Goal: Task Accomplishment & Management: Manage account settings

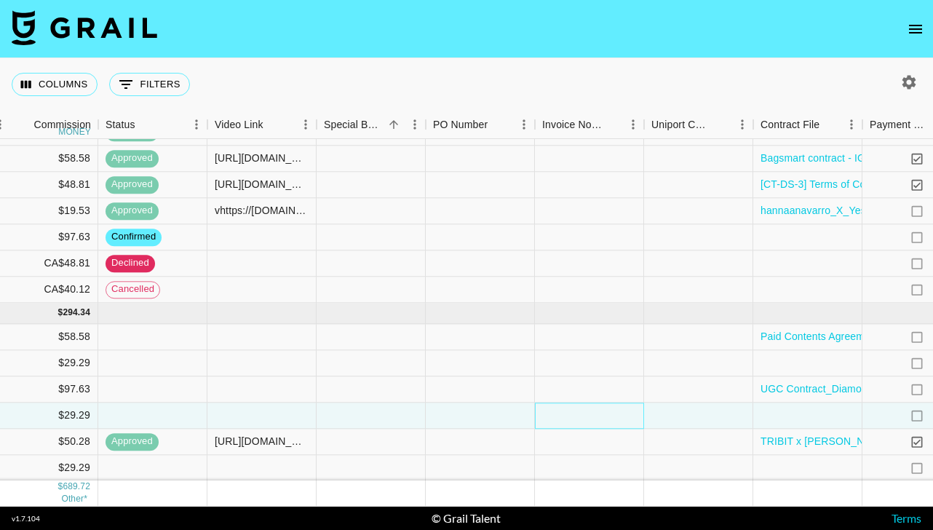
scroll to position [171, 0]
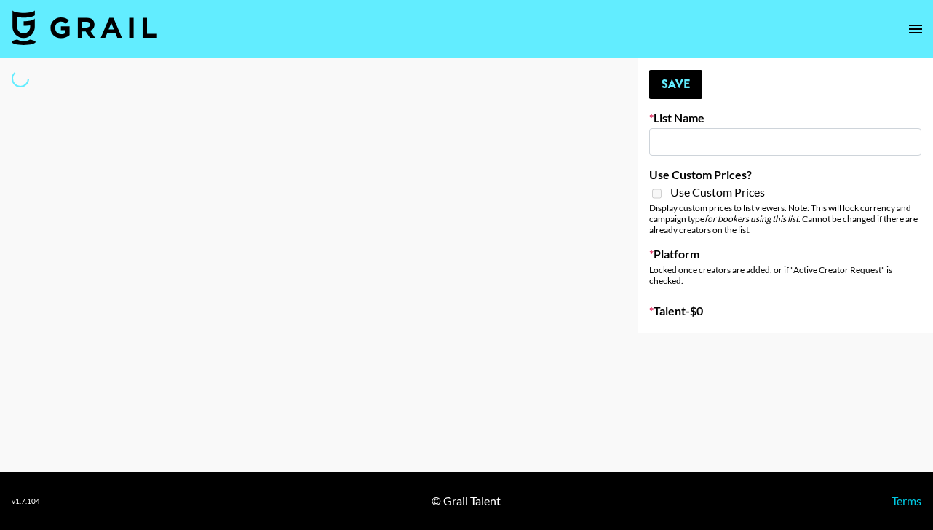
type input "Laundry Day - Supermodel"
select select "Song"
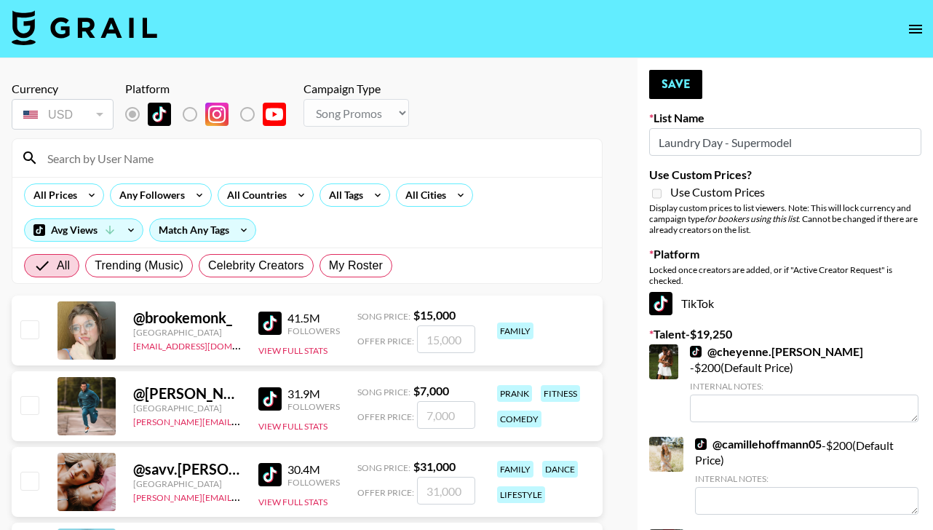
scroll to position [23, 0]
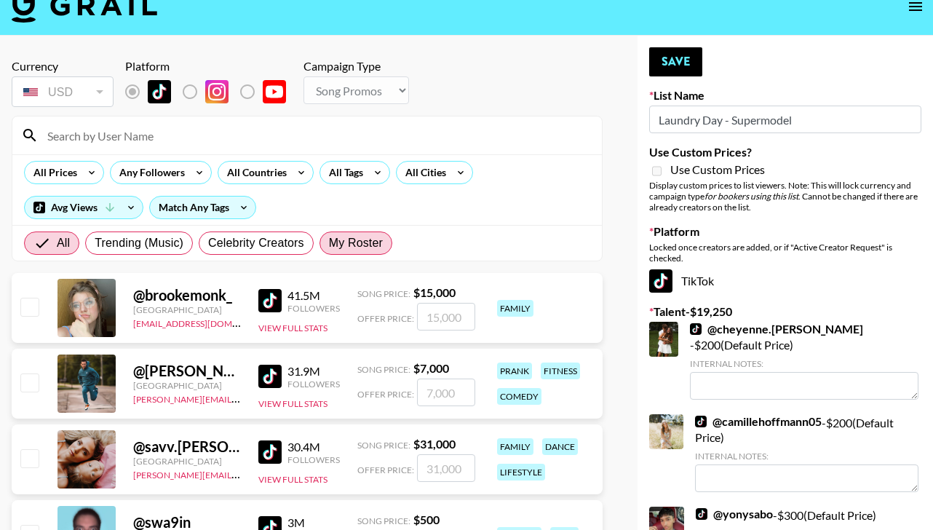
click at [353, 233] on label "My Roster" at bounding box center [355, 242] width 73 height 23
click at [329, 243] on input "My Roster" at bounding box center [329, 243] width 0 height 0
radio input "true"
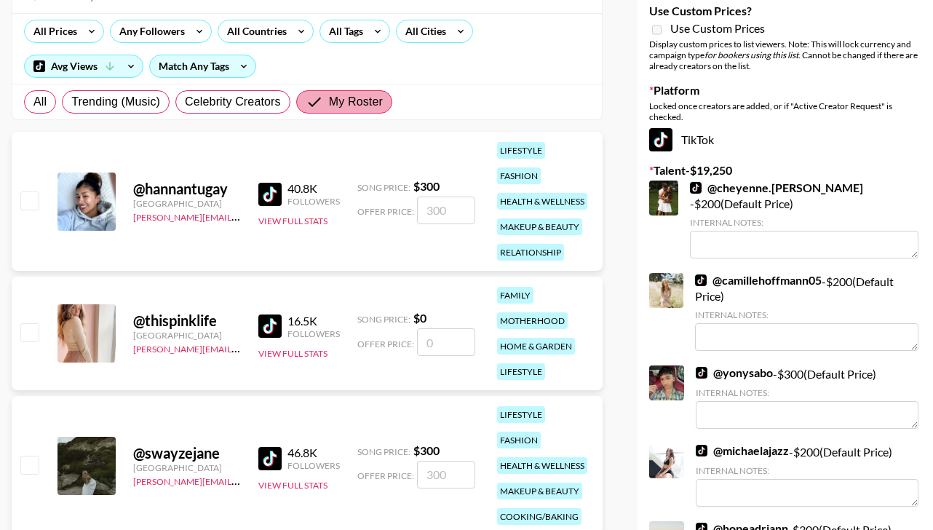
scroll to position [165, 0]
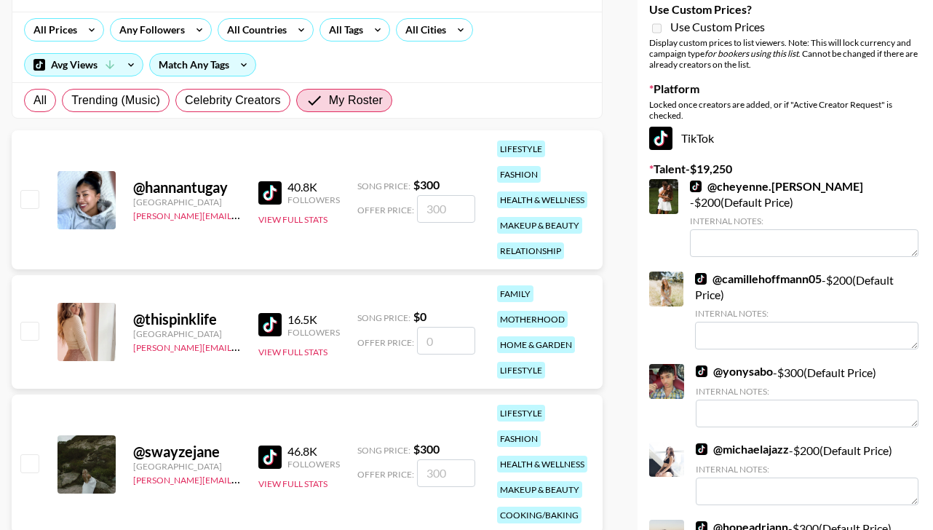
click at [36, 196] on input "checkbox" at bounding box center [28, 198] width 17 height 17
checkbox input "true"
type input "300"
click at [30, 463] on input "checkbox" at bounding box center [28, 462] width 17 height 17
checkbox input "true"
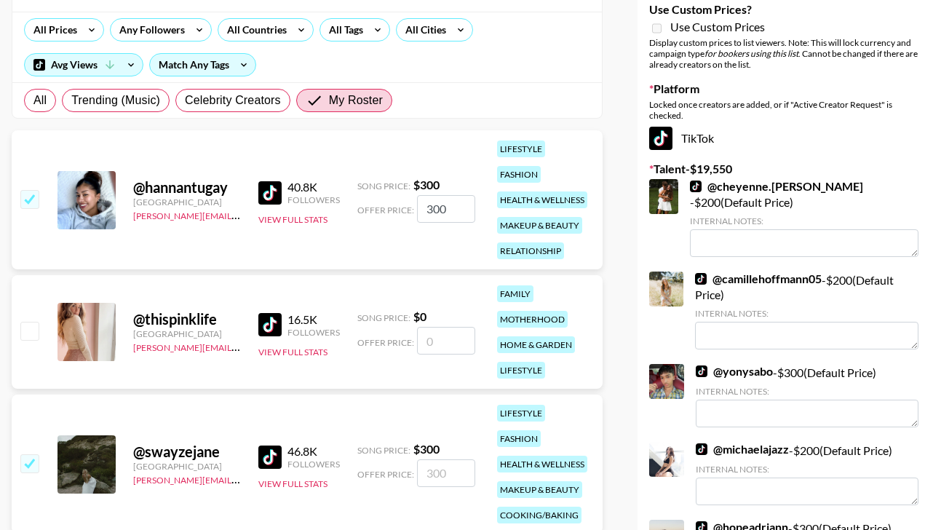
type input "300"
click at [451, 209] on input "300" at bounding box center [446, 209] width 58 height 28
type input "3"
checkbox input "false"
type input "2"
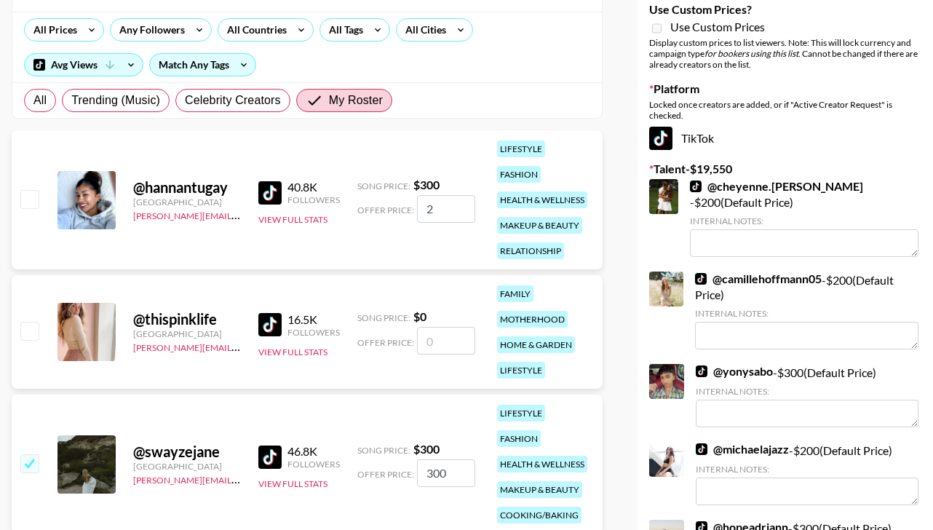
checkbox input "true"
type input "200"
drag, startPoint x: 444, startPoint y: 474, endPoint x: 414, endPoint y: 474, distance: 29.8
click at [414, 474] on div "Offer Price: 300" at bounding box center [416, 473] width 118 height 28
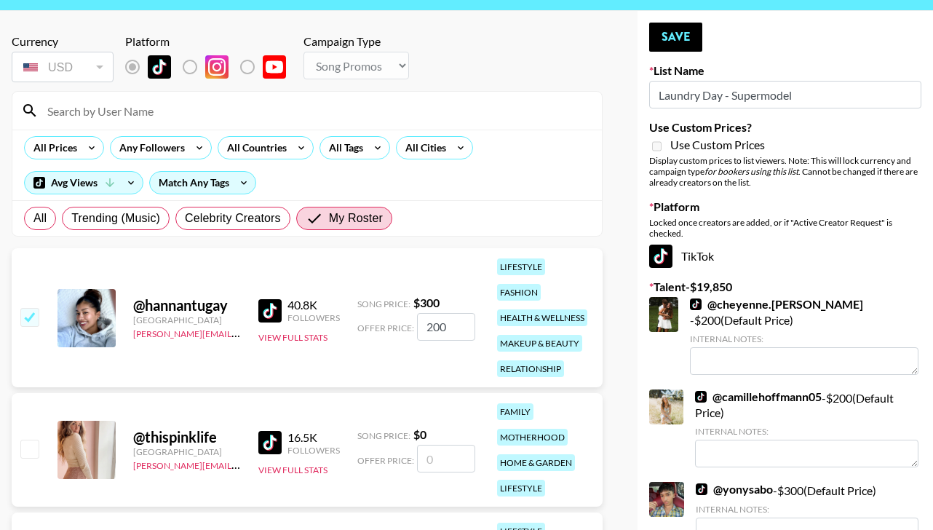
scroll to position [0, 0]
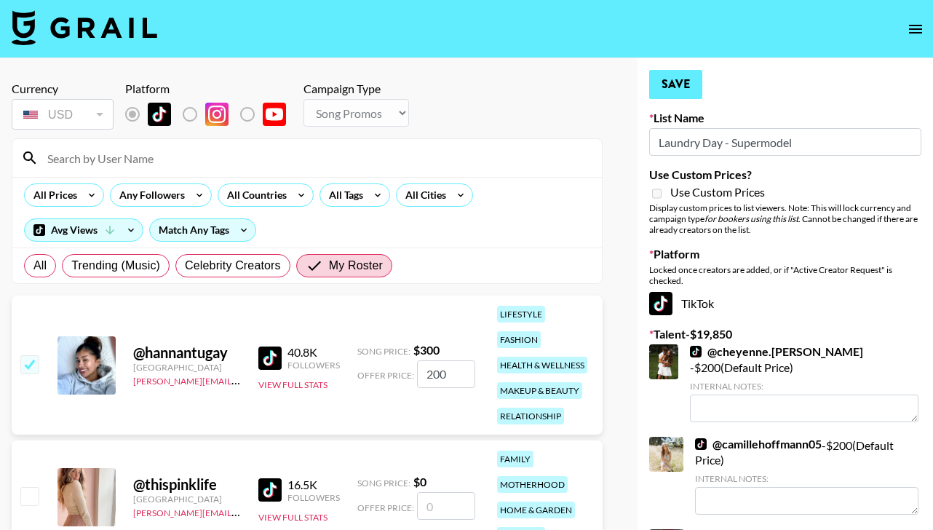
type input "200"
click at [683, 88] on button "Save" at bounding box center [675, 84] width 53 height 29
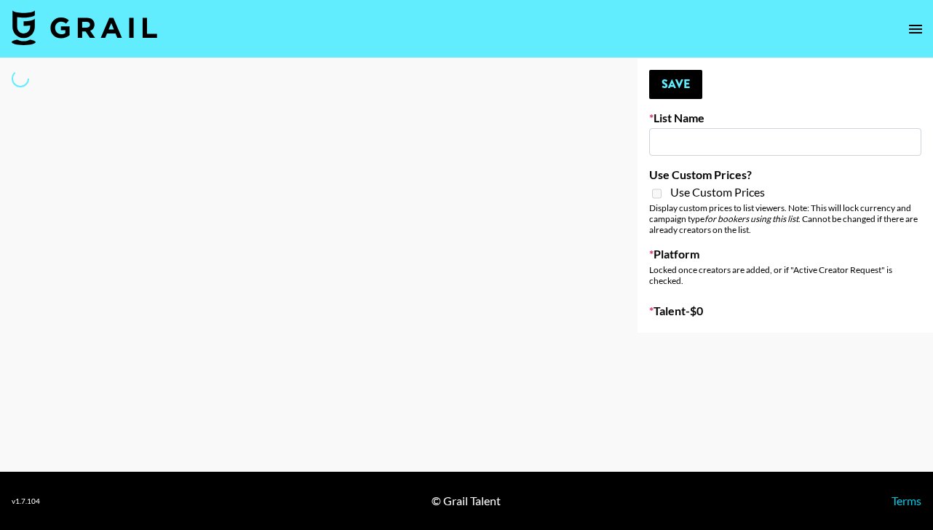
type input "SOS - [PERSON_NAME]"
select select "Song"
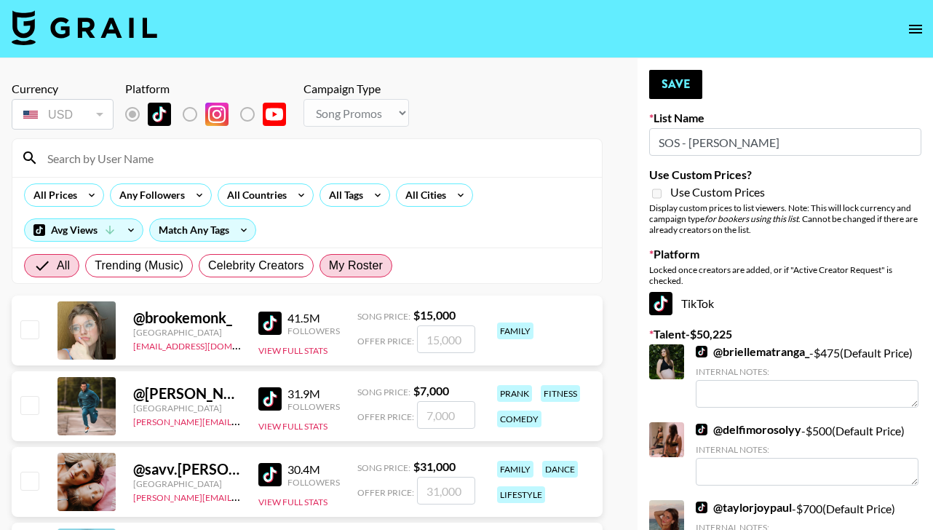
click at [346, 272] on span "My Roster" at bounding box center [356, 265] width 54 height 17
click at [329, 266] on input "My Roster" at bounding box center [329, 266] width 0 height 0
radio input "true"
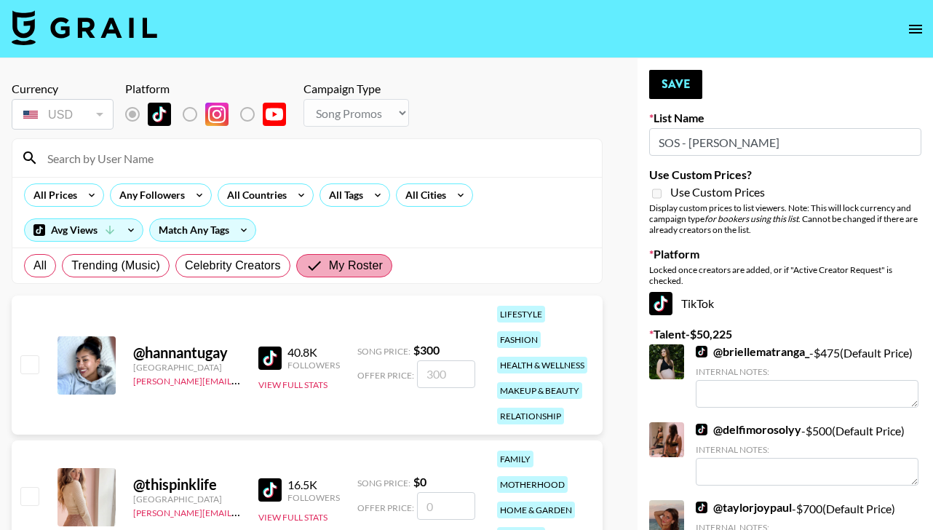
scroll to position [164, 0]
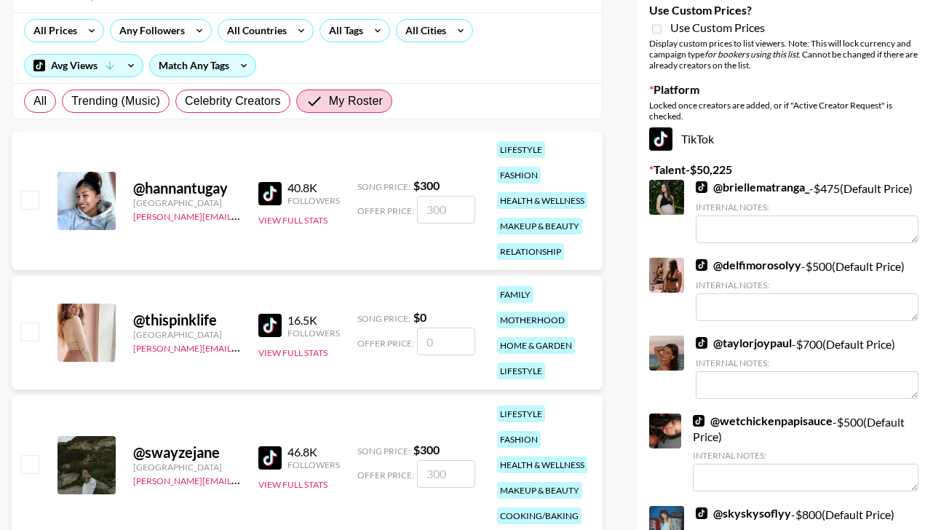
click at [33, 203] on input "checkbox" at bounding box center [28, 199] width 17 height 17
checkbox input "true"
type input "300"
click at [30, 463] on input "checkbox" at bounding box center [28, 463] width 17 height 17
checkbox input "true"
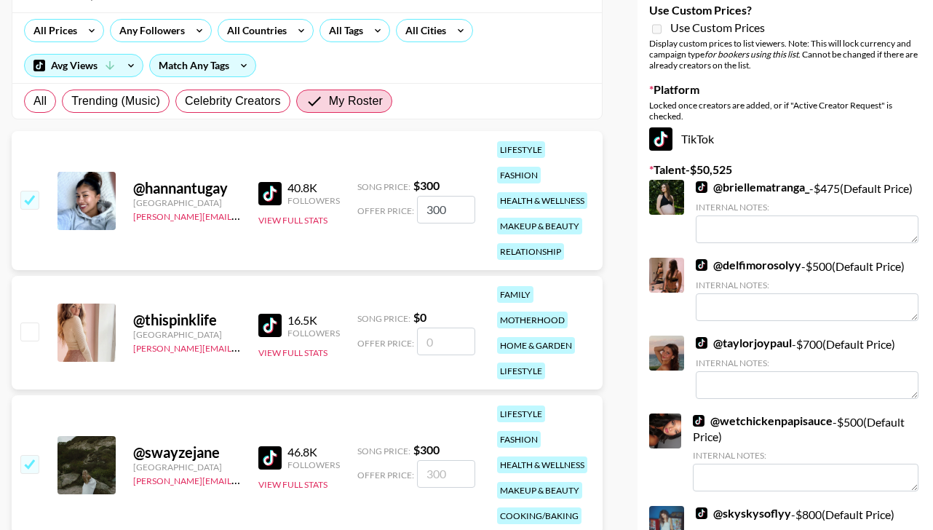
type input "300"
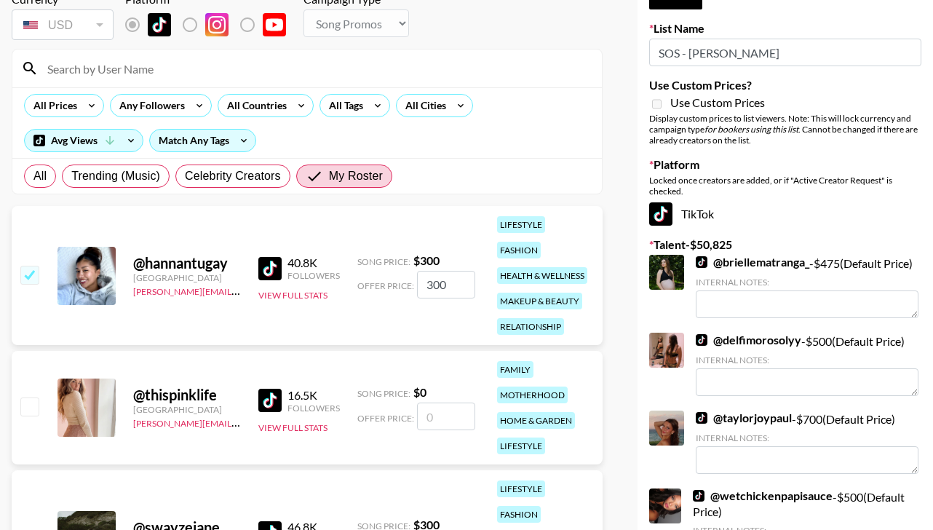
scroll to position [61, 0]
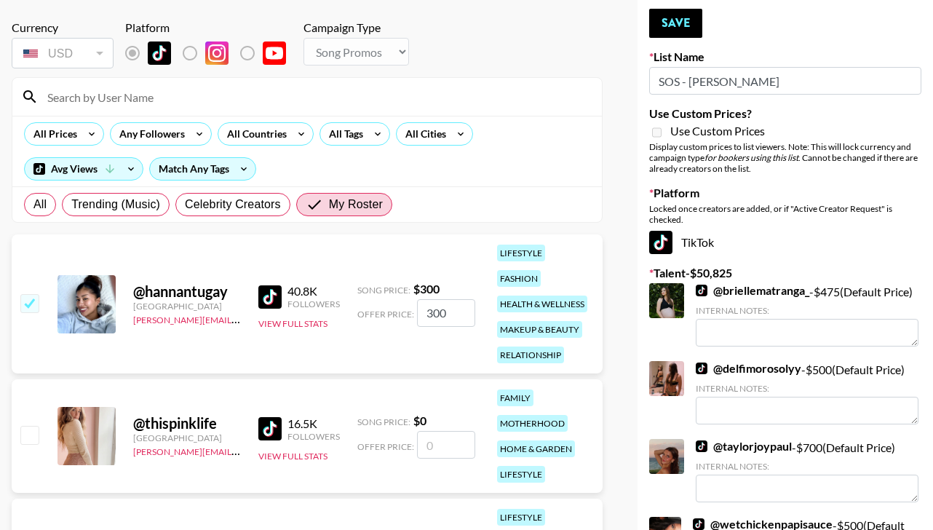
click at [678, 9] on button "Save" at bounding box center [675, 23] width 53 height 29
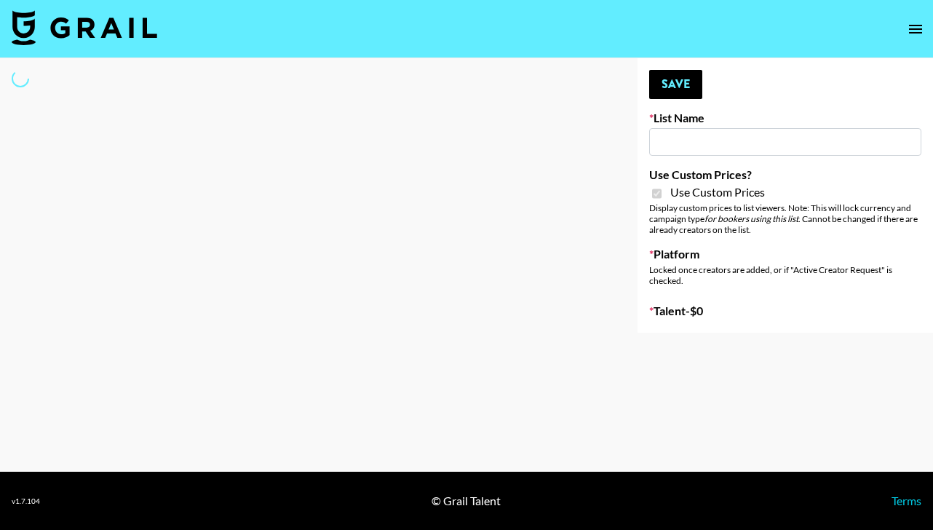
type input "Mirror HQ ([DATE])"
checkbox input "true"
select select "Brand"
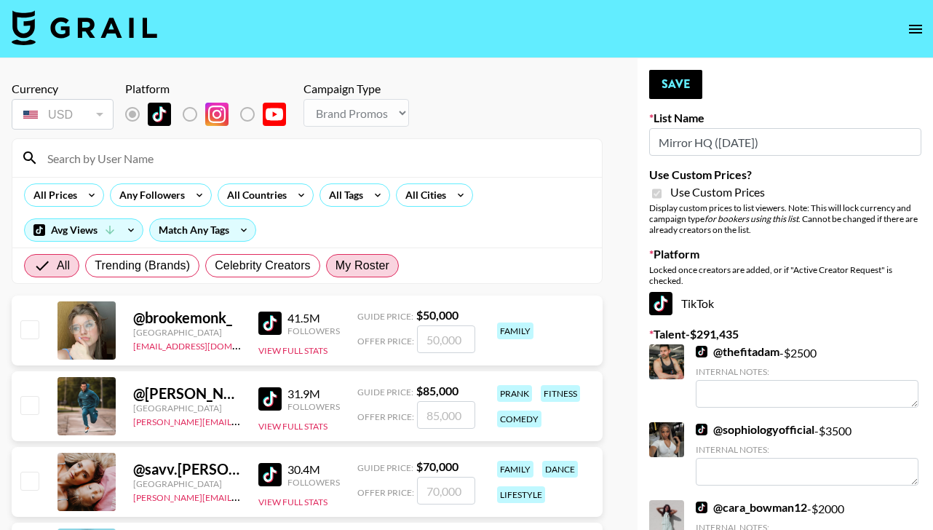
click at [351, 264] on span "My Roster" at bounding box center [362, 265] width 54 height 17
click at [335, 266] on input "My Roster" at bounding box center [335, 266] width 0 height 0
radio input "true"
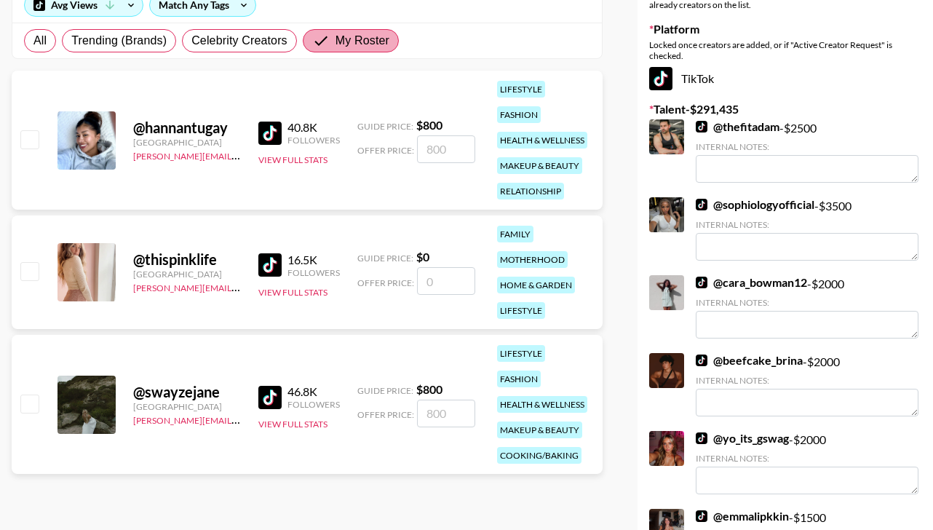
scroll to position [226, 0]
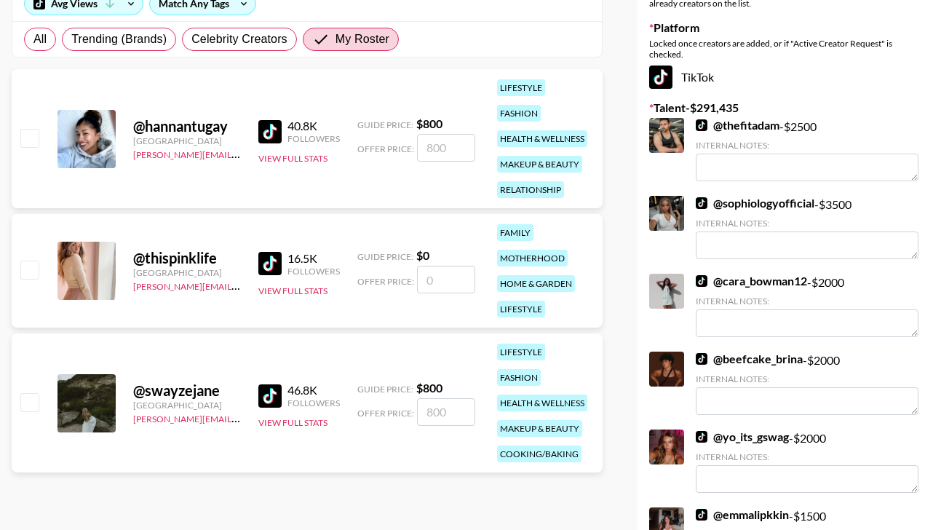
click at [457, 146] on input "number" at bounding box center [446, 148] width 58 height 28
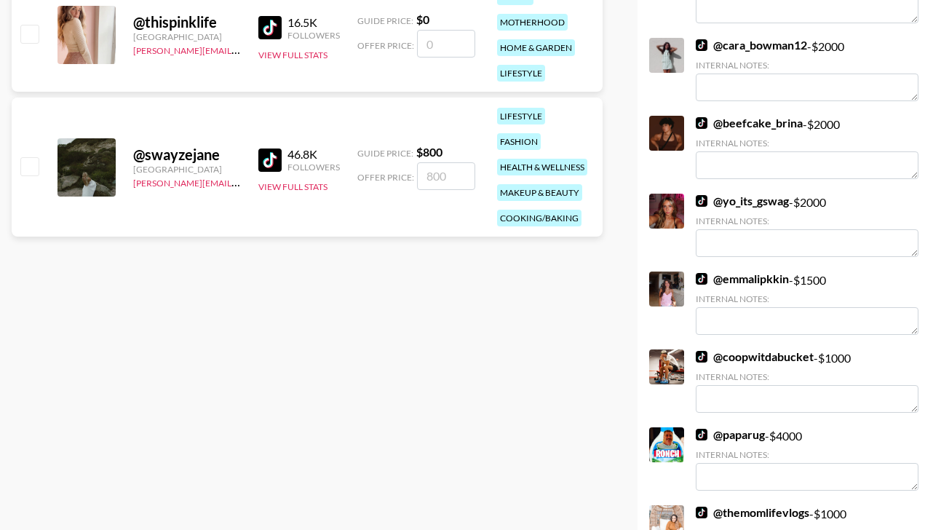
scroll to position [0, 0]
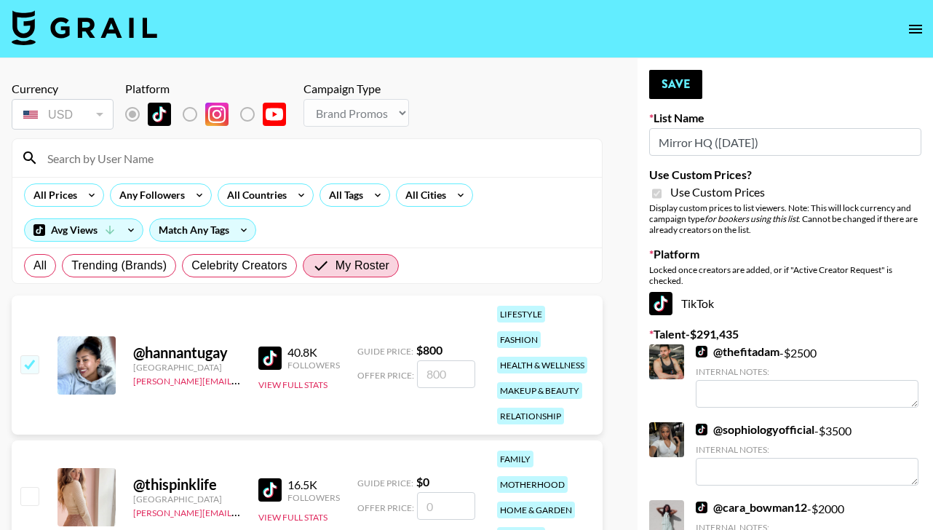
type input "8"
checkbox input "false"
type input "6"
checkbox input "true"
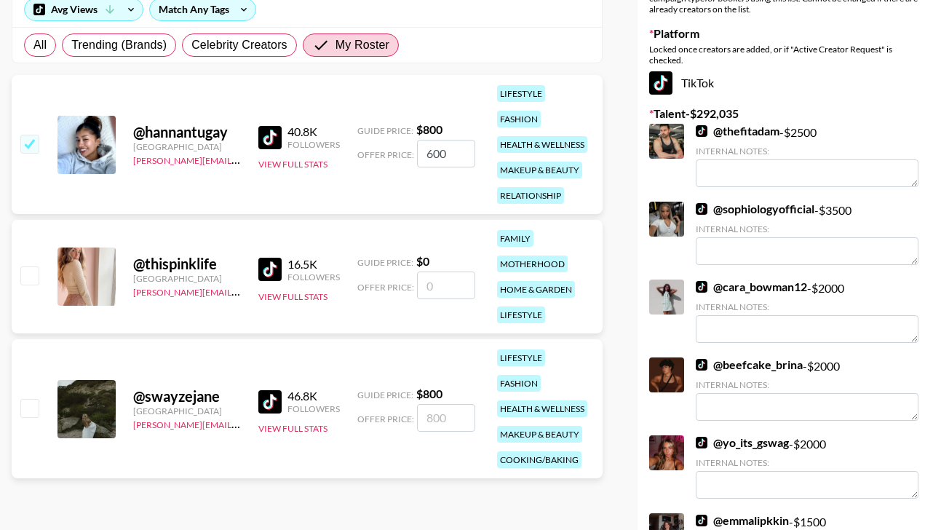
scroll to position [223, 0]
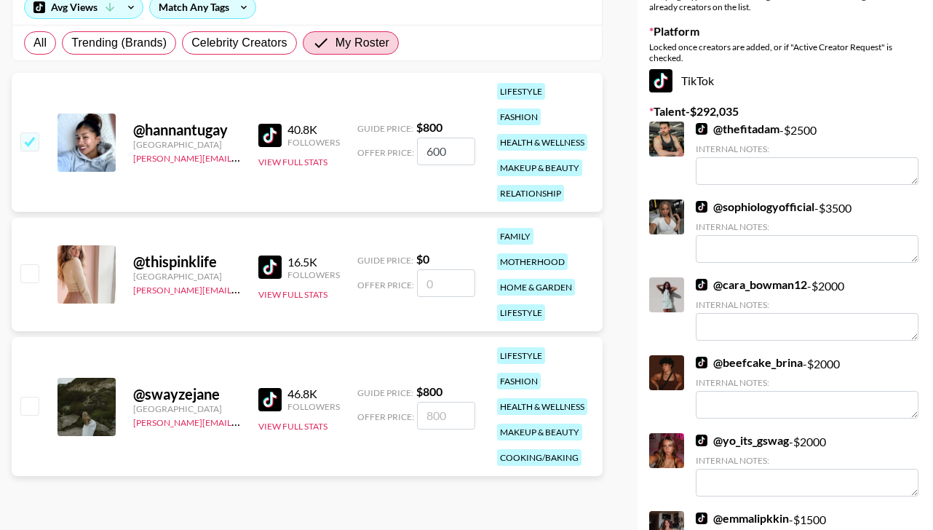
type input "600"
click at [451, 410] on input "number" at bounding box center [446, 416] width 58 height 28
type input "6"
checkbox input "true"
type input "600"
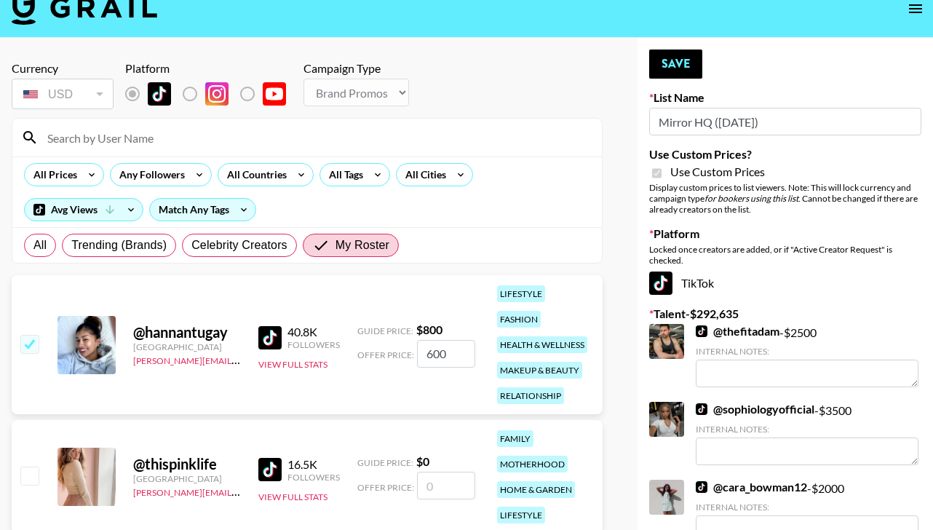
scroll to position [0, 0]
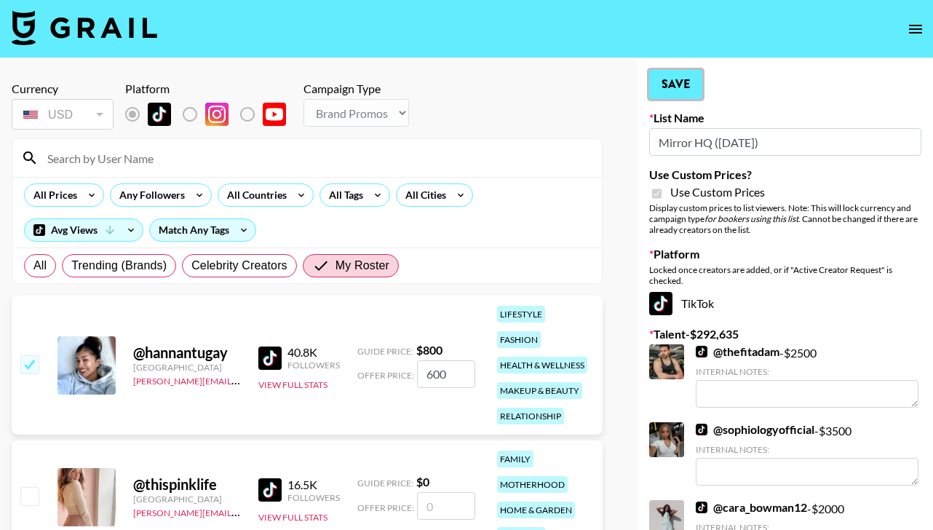
click at [664, 84] on button "Save" at bounding box center [675, 84] width 53 height 29
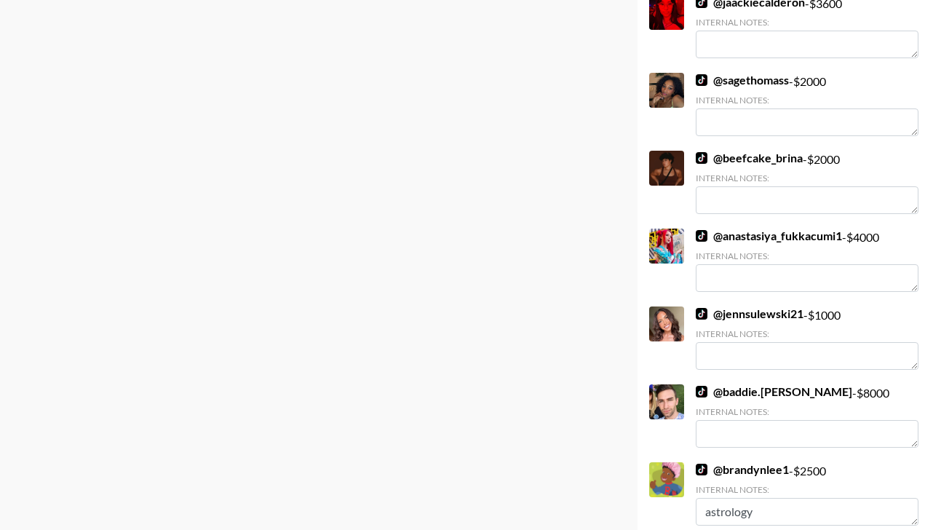
scroll to position [4708, 0]
